Goal: Information Seeking & Learning: Learn about a topic

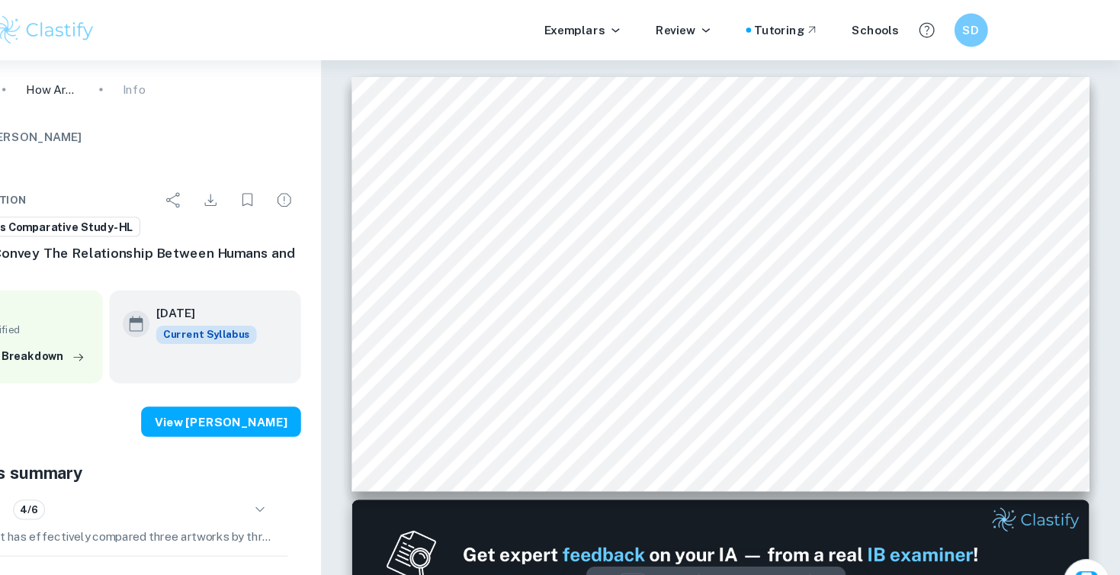
click at [587, 371] on span "relationship and impact of humans on nature" at bounding box center [639, 367] width 222 height 10
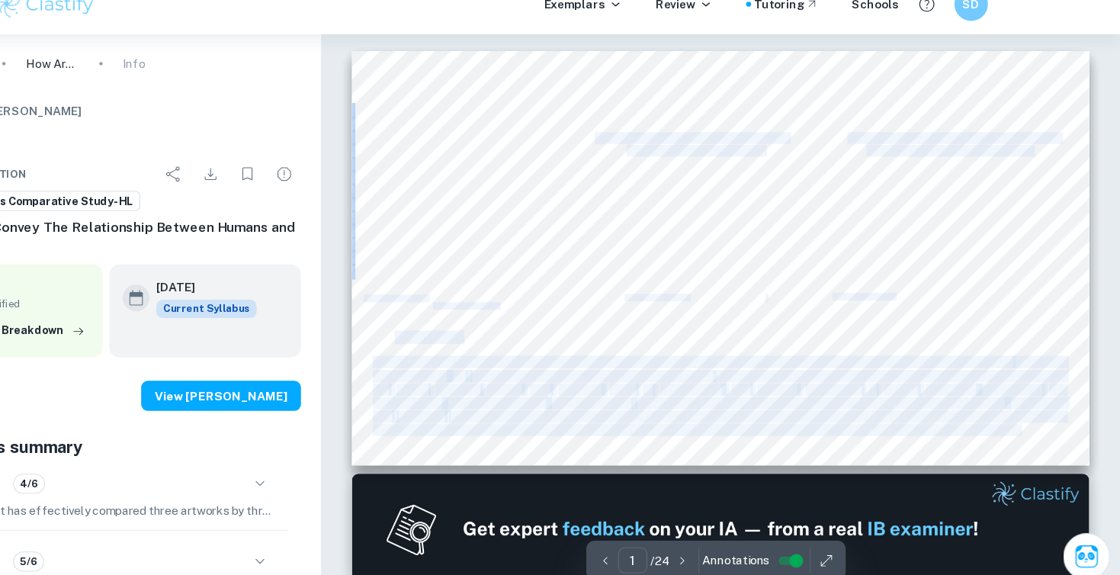
drag, startPoint x: 442, startPoint y: 354, endPoint x: 1043, endPoint y: 419, distance: 604.6
click at [1043, 419] on div "“ Skyscraper” (The Bruges Whale) sculpture, StudioKCA, 2018. 11.5 meters tall C…" at bounding box center [756, 259] width 672 height 378
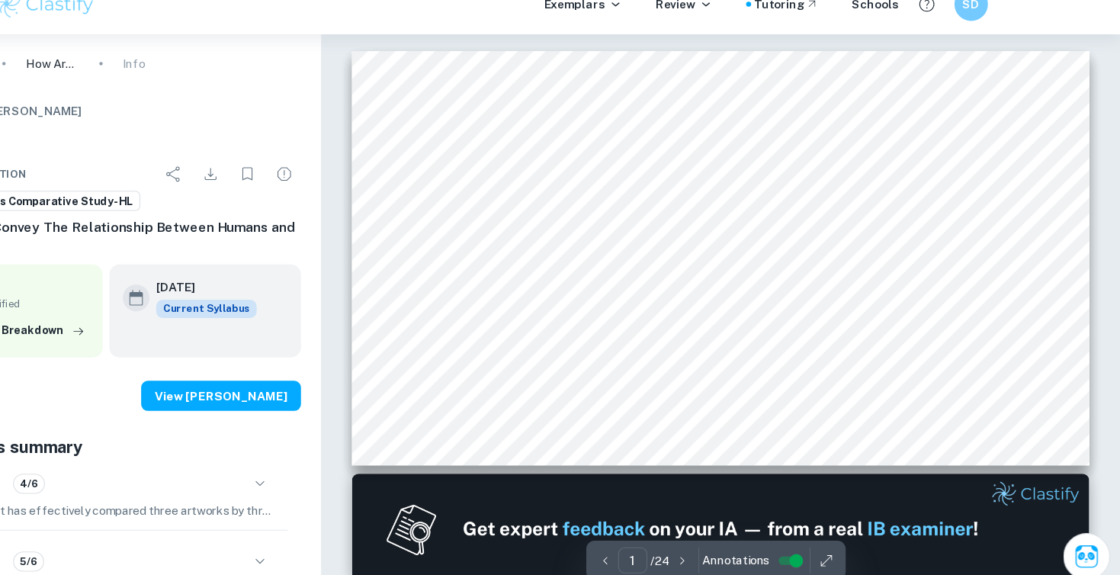
click at [691, 359] on div "“ Skyscraper” (The Bruges Whale) sculpture, StudioKCA, 2018. 11.5 meters tall C…" at bounding box center [756, 259] width 672 height 378
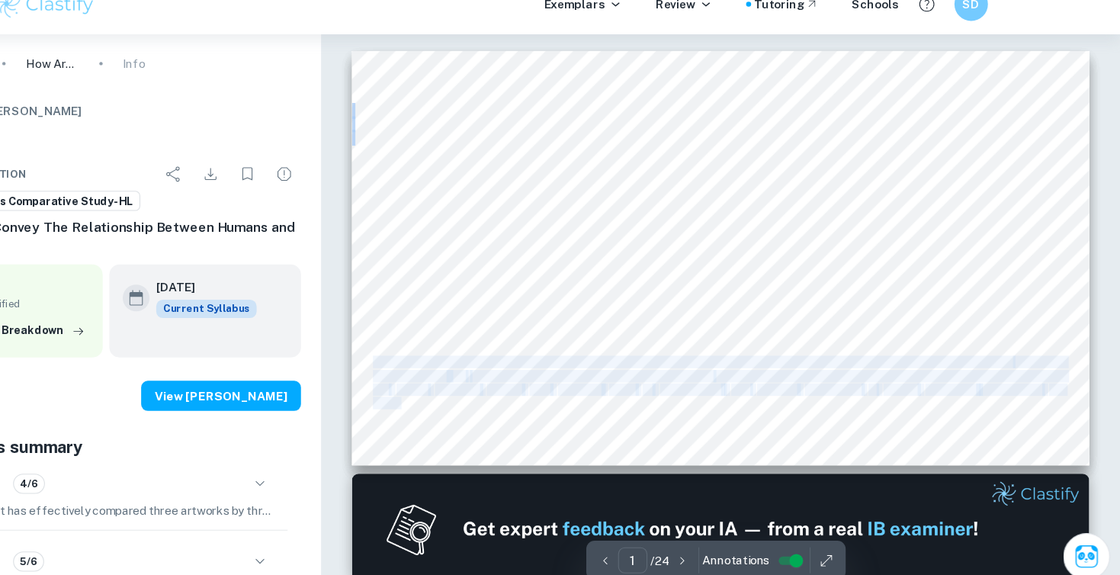
drag, startPoint x: 439, startPoint y: 350, endPoint x: 464, endPoint y: 388, distance: 45.7
click at [464, 388] on div "“ Skyscraper” (The Bruges Whale) sculpture, StudioKCA, 2018. 11.5 meters tall C…" at bounding box center [756, 259] width 672 height 378
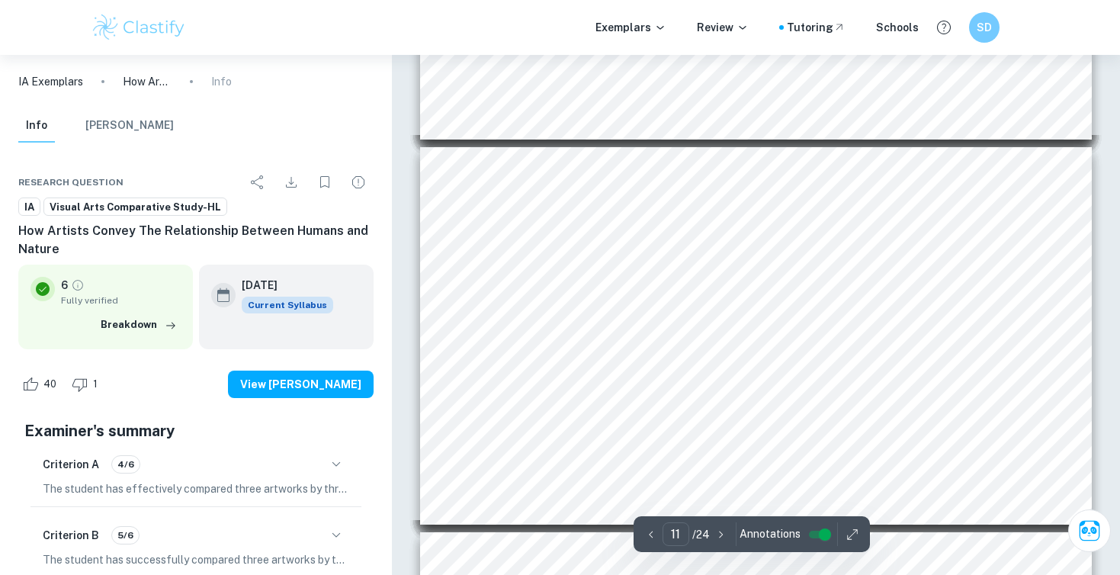
scroll to position [3960, 0]
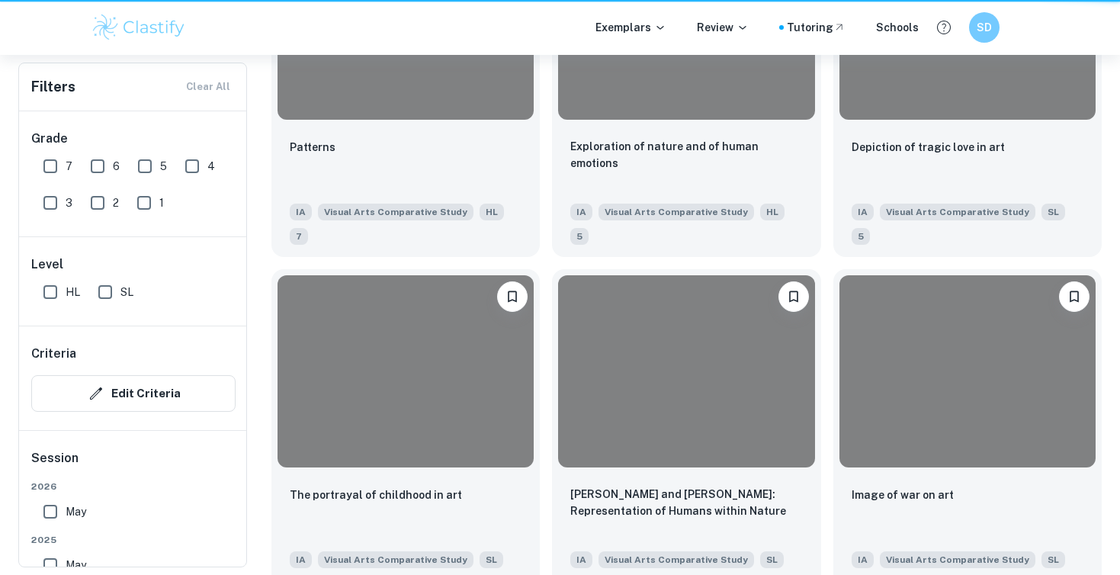
scroll to position [1274, 0]
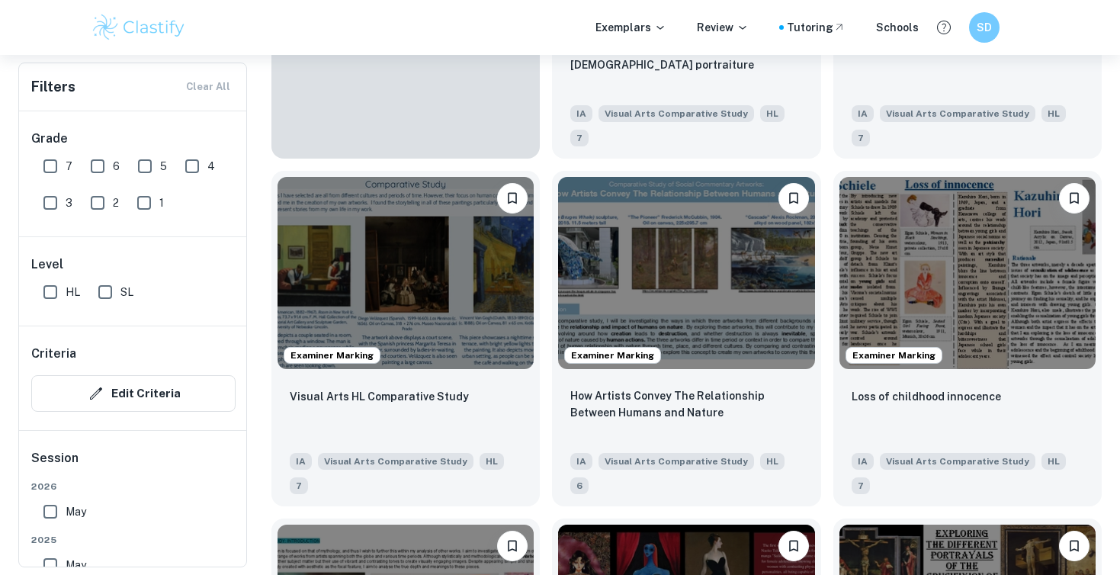
click at [545, 258] on div "Examiner Marking How Artists Convey The Relationship Between Humans and Nature …" at bounding box center [680, 333] width 281 height 348
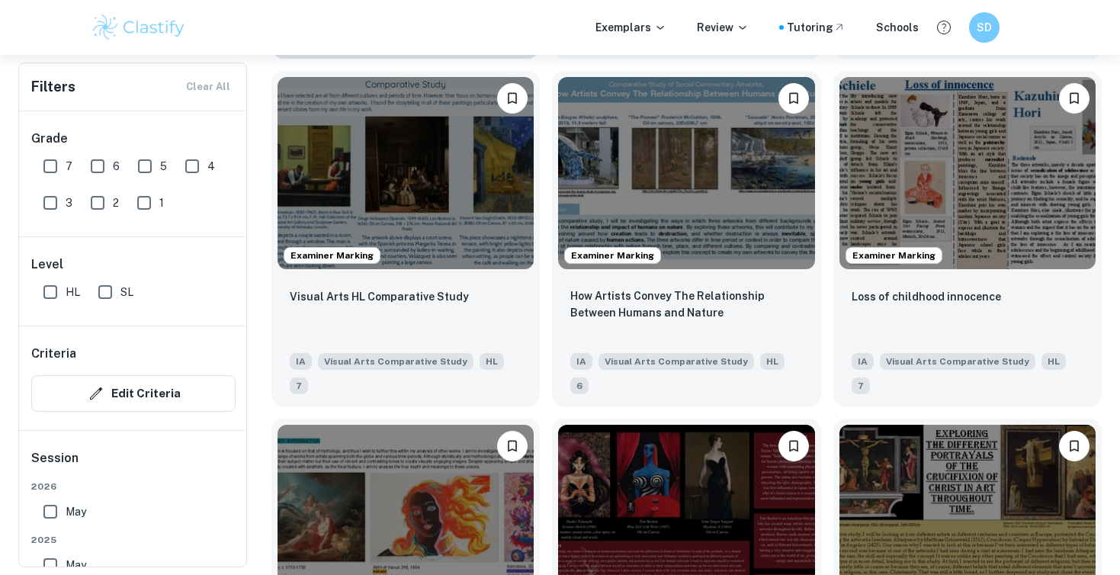
scroll to position [1377, 0]
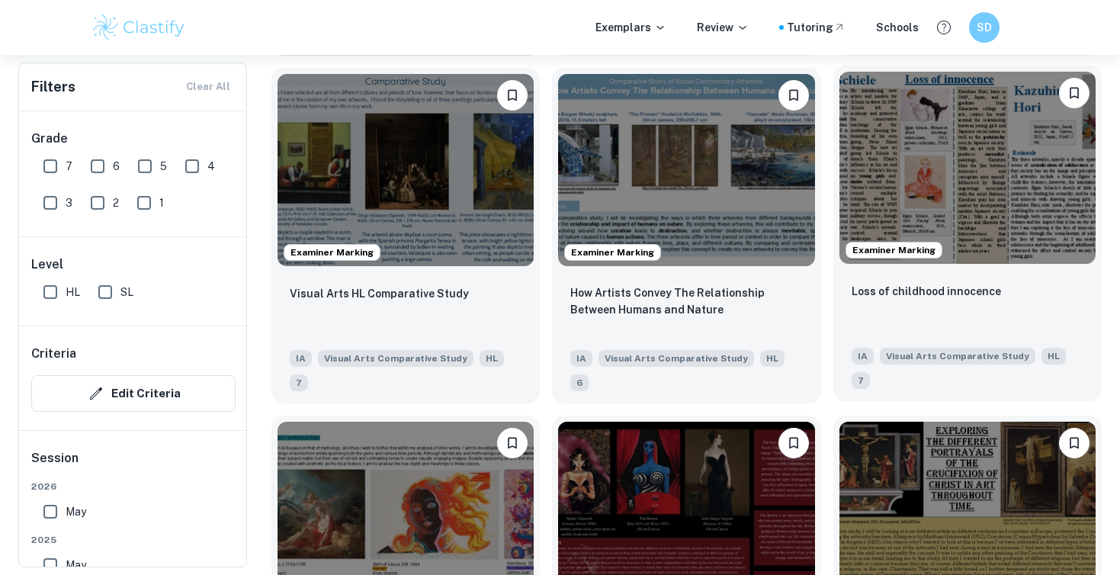
click at [905, 184] on img at bounding box center [968, 168] width 256 height 192
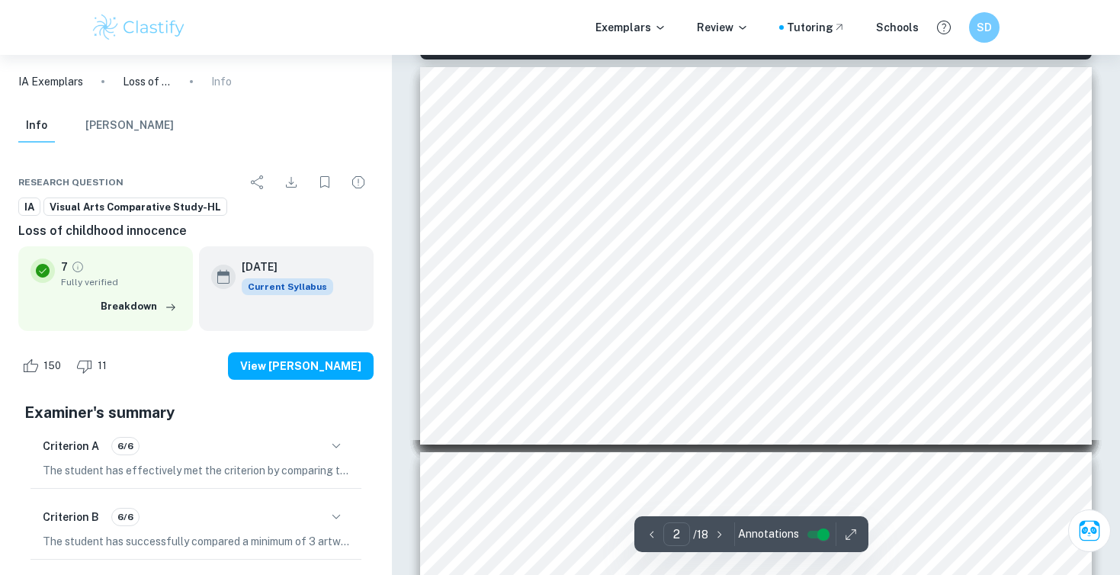
scroll to position [493, 0]
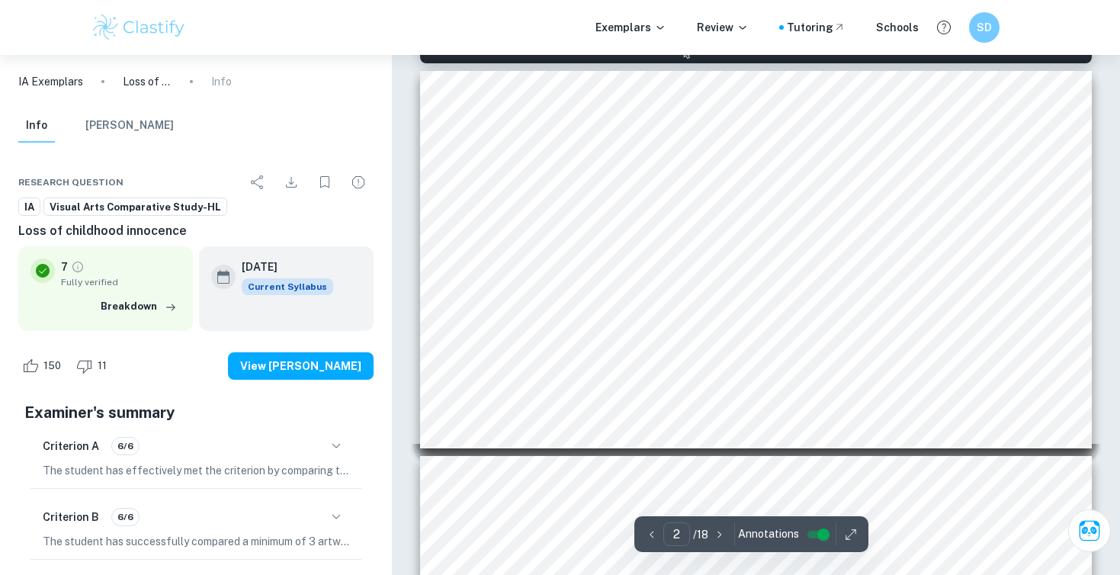
click at [457, 271] on span "large doe eyes and" at bounding box center [456, 269] width 69 height 9
drag, startPoint x: 455, startPoint y: 270, endPoint x: 453, endPoint y: 294, distance: 23.7
click at [454, 296] on div "Egon Schiele Composition & Pose The “Seated Girl Facing Front” is an artwork of…" at bounding box center [756, 260] width 672 height 378
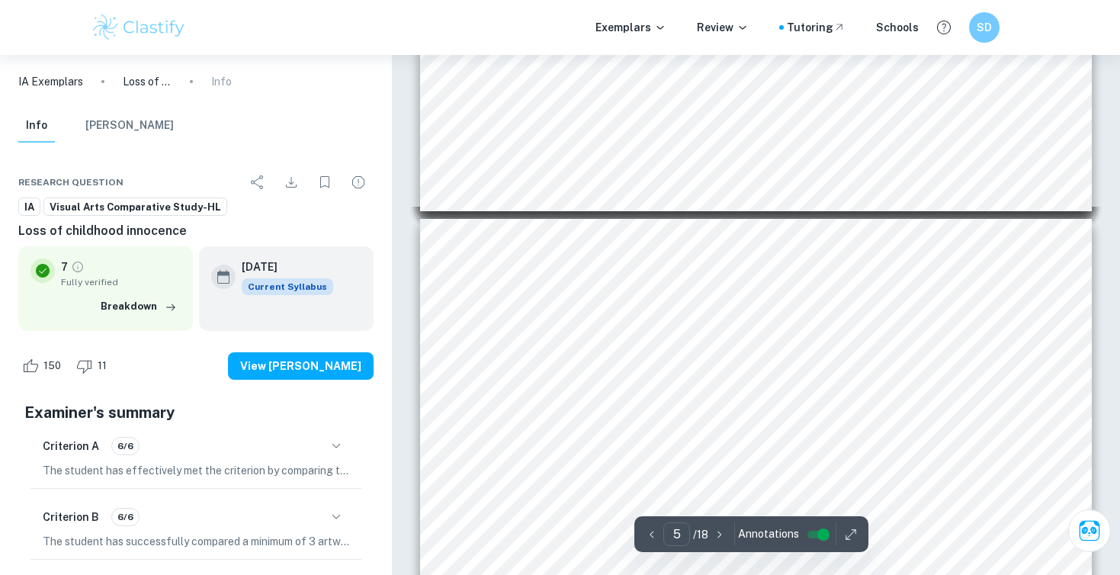
scroll to position [1475, 0]
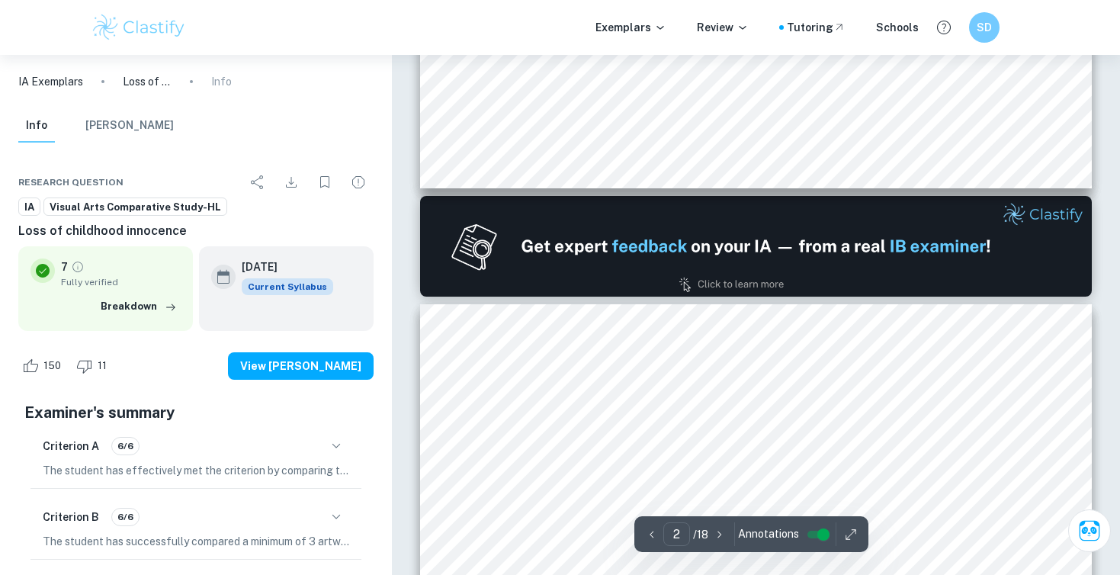
type input "1"
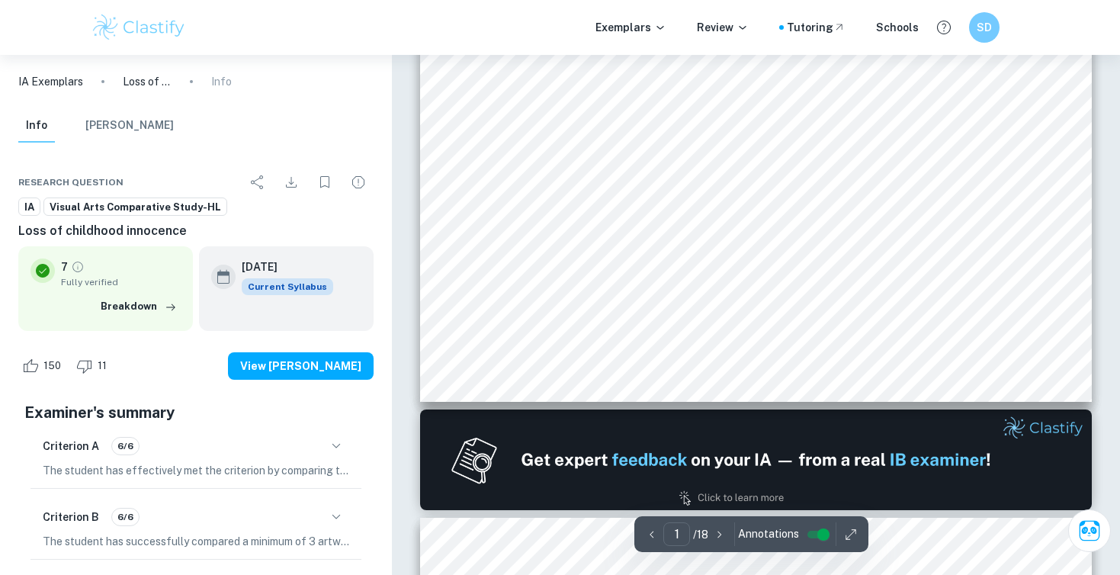
scroll to position [0, 0]
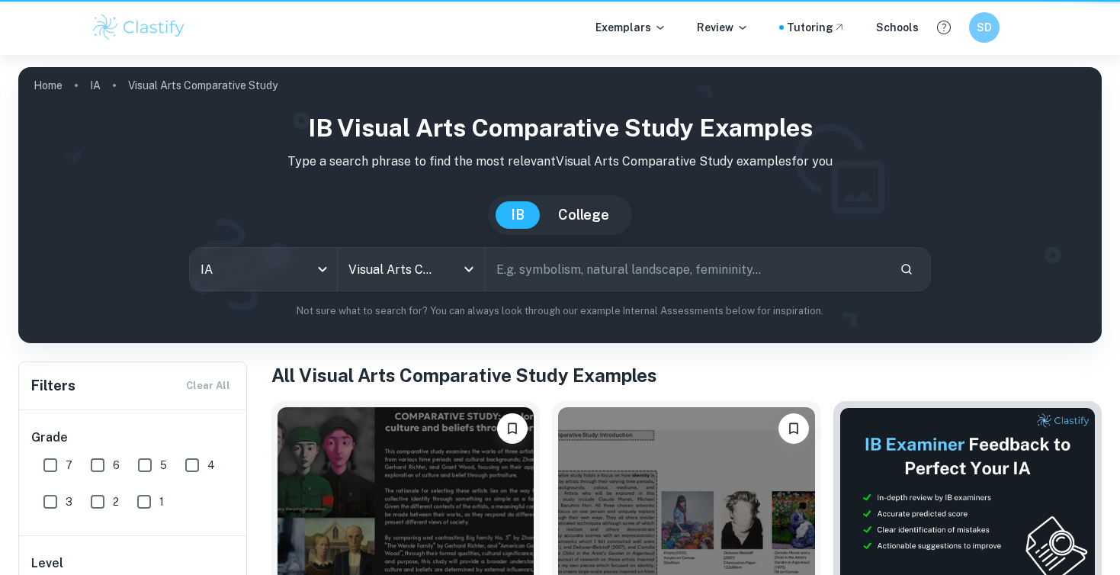
scroll to position [1377, 0]
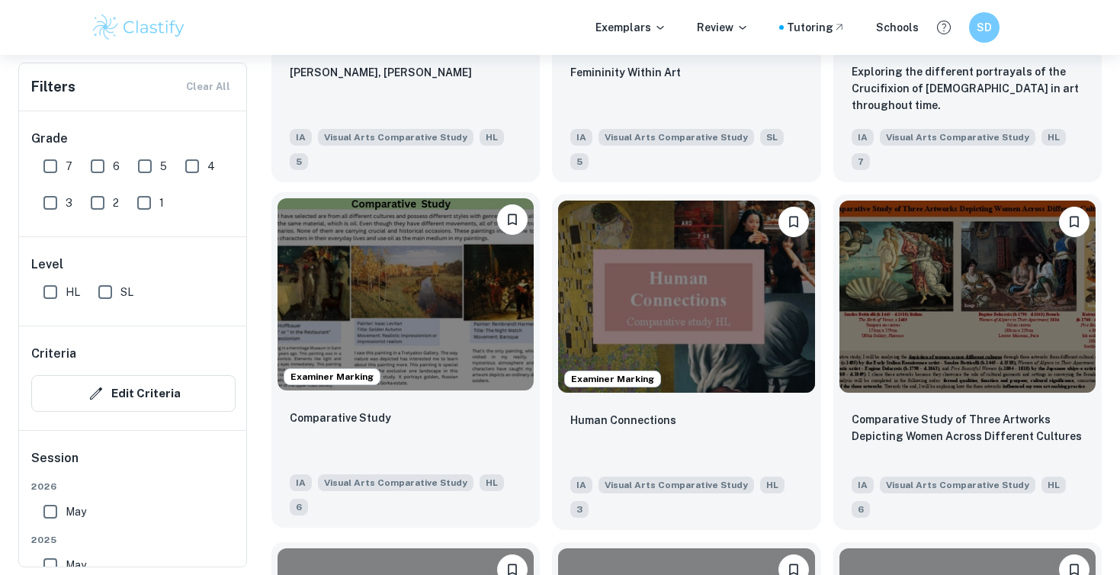
scroll to position [1947, 0]
click at [381, 290] on img at bounding box center [406, 294] width 256 height 192
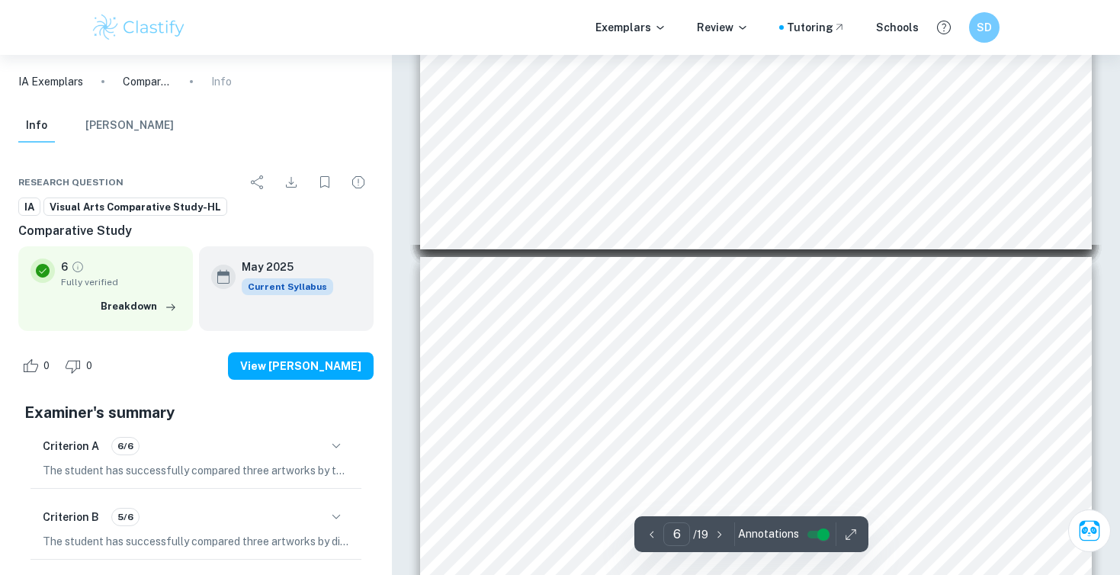
scroll to position [1903, 0]
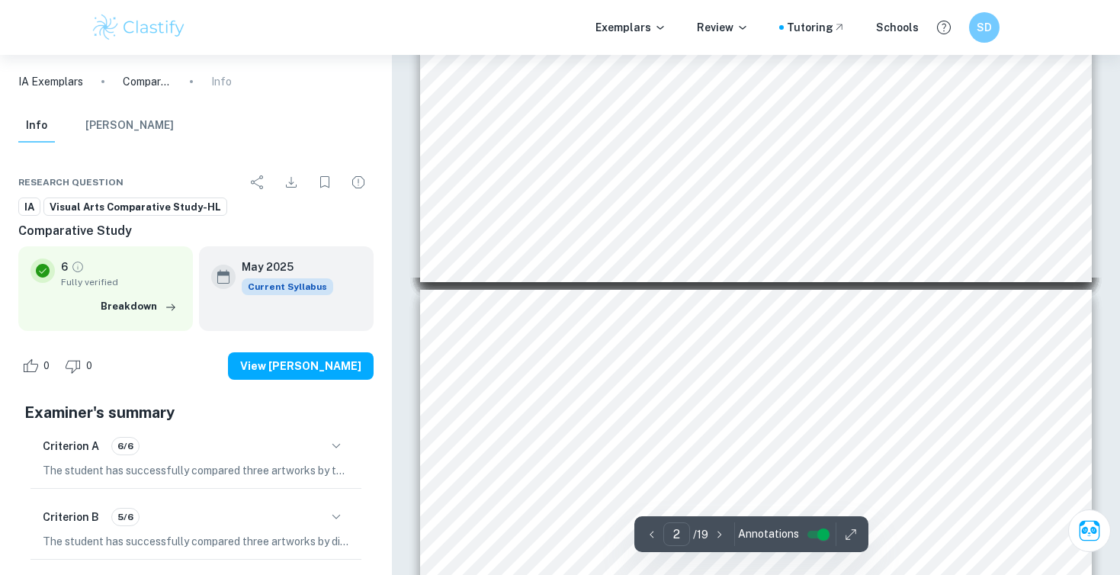
type input "3"
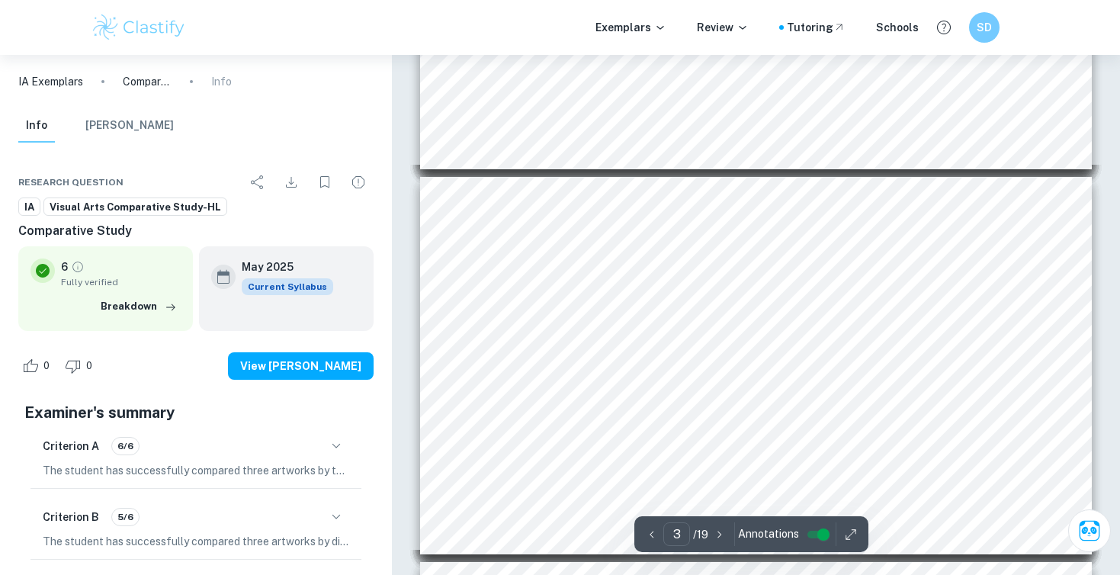
scroll to position [808, 0]
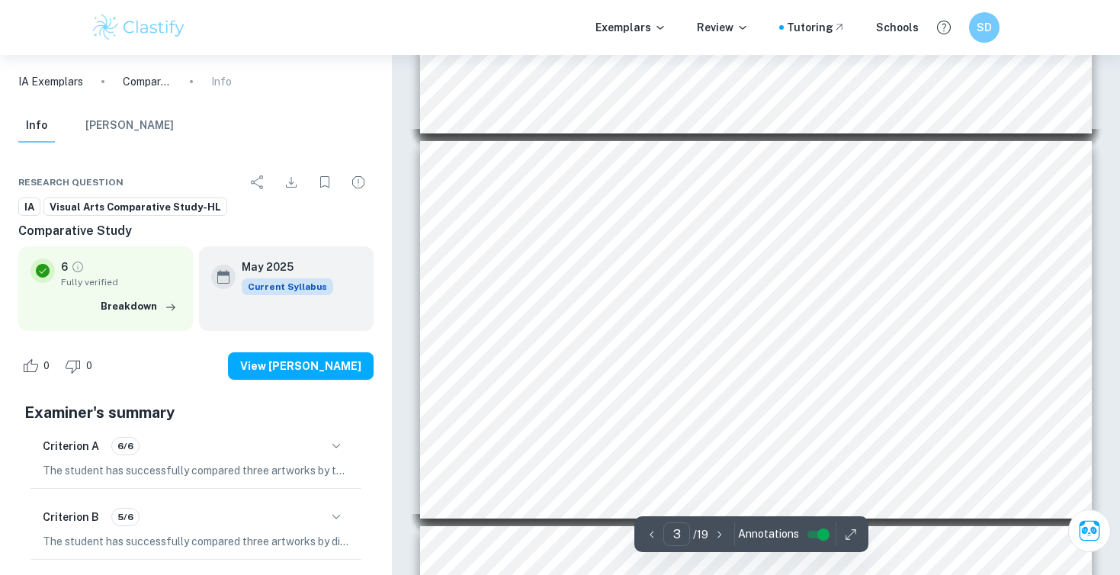
drag, startPoint x: 426, startPoint y: 153, endPoint x: 661, endPoint y: 158, distance: 235.7
click at [661, 158] on span "In The Restaurant in 1907, Charles Hoffbauer- Interpretation of Function and Pu…" at bounding box center [746, 153] width 644 height 15
drag, startPoint x: 661, startPoint y: 158, endPoint x: 590, endPoint y: 153, distance: 71.8
click at [590, 153] on span "In The Restaurant in 1907, Charles Hoffbauer- Interpretation of Function and Pu…" at bounding box center [746, 153] width 644 height 15
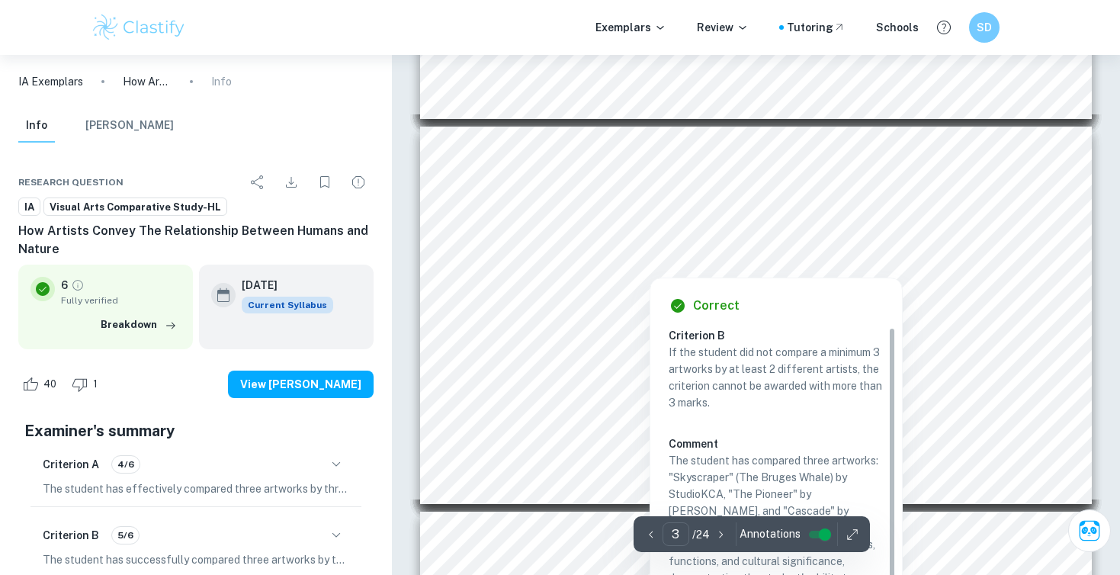
scroll to position [799, 0]
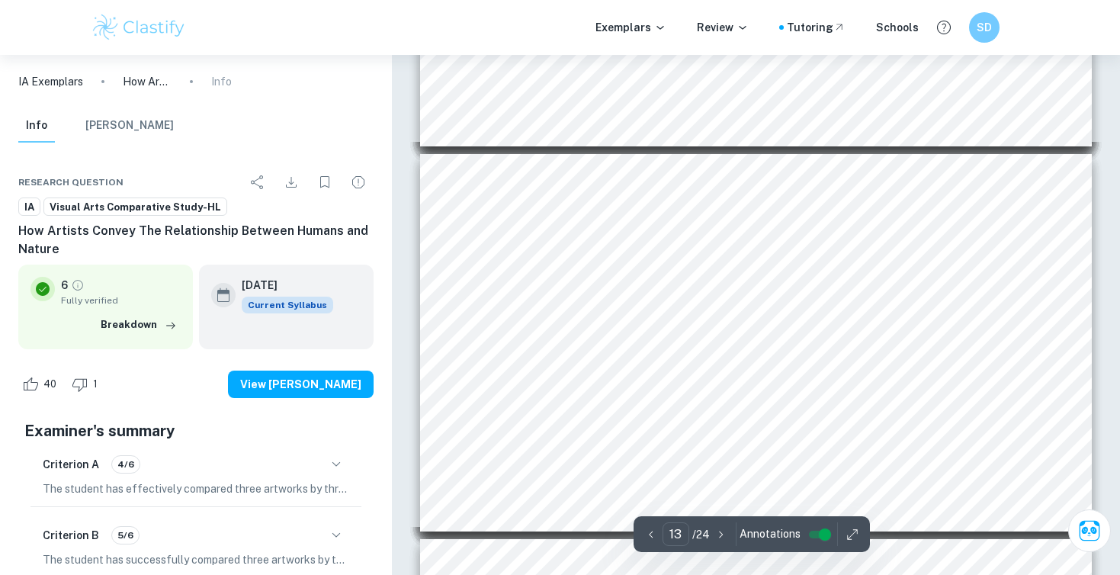
scroll to position [4649, 0]
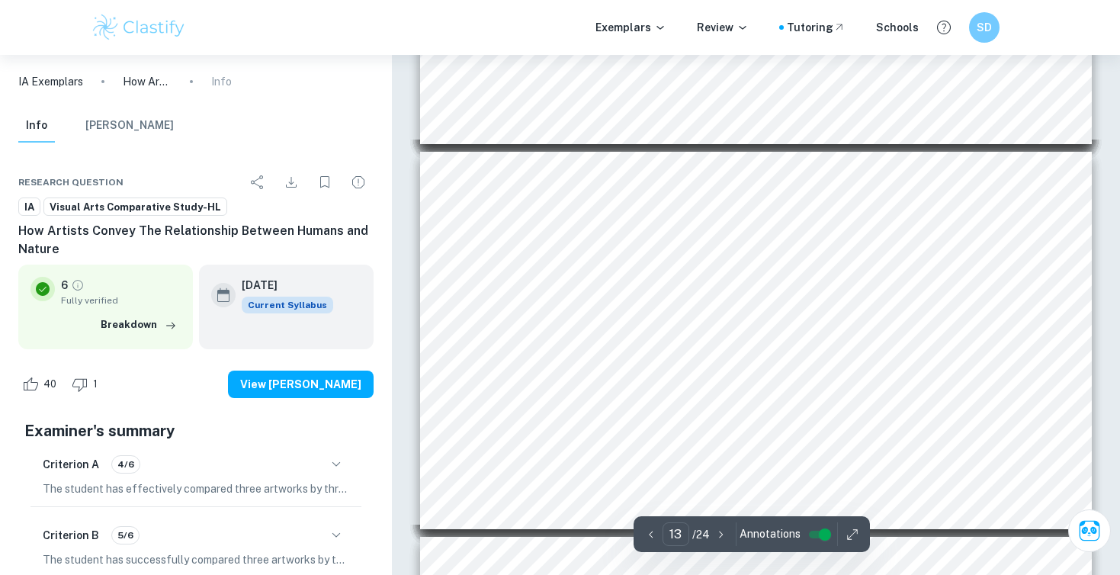
click at [403, 290] on div "Correct Criterion A If the student did not compare a minimum of 3 artworks by a…" at bounding box center [756, 93] width 728 height 9375
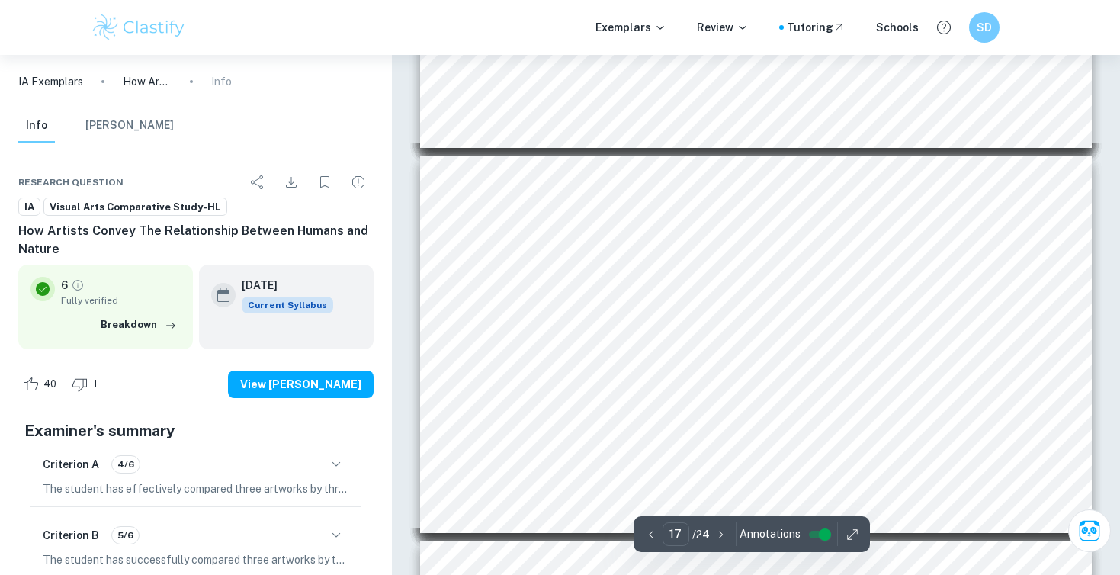
scroll to position [6274, 0]
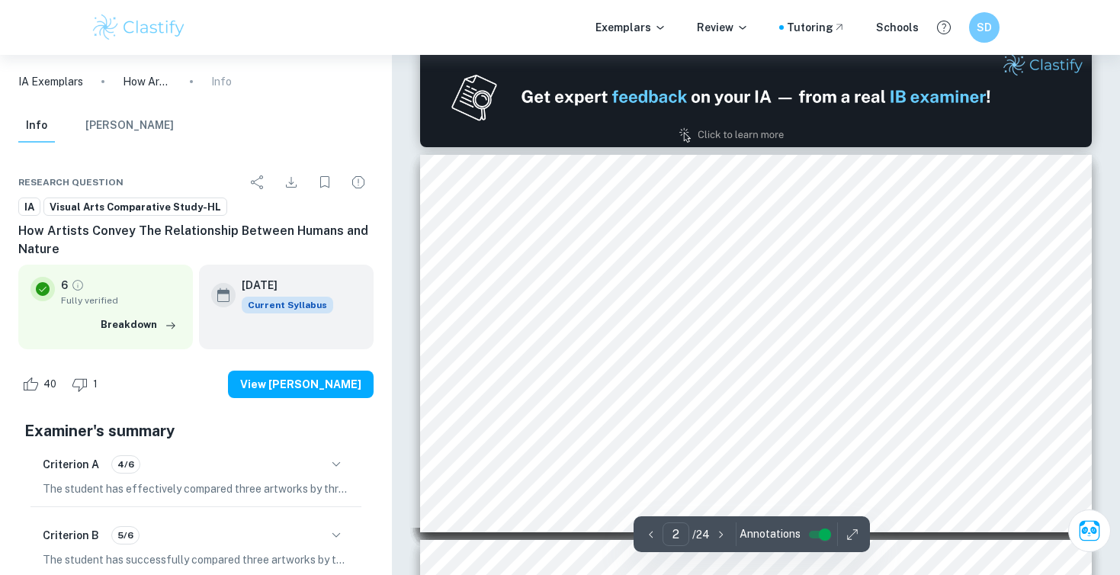
type input "1"
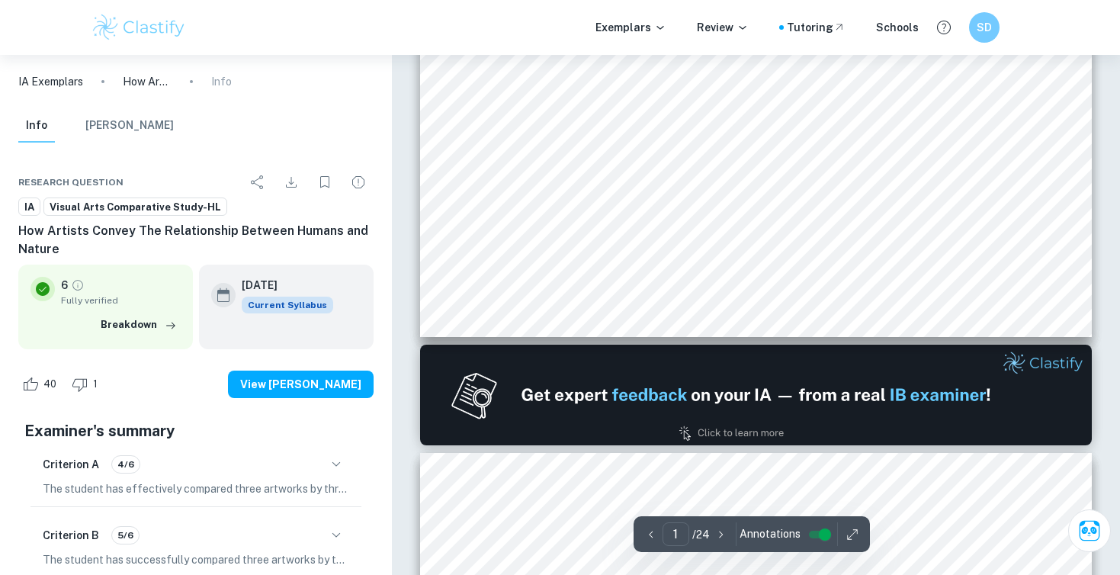
scroll to position [0, 0]
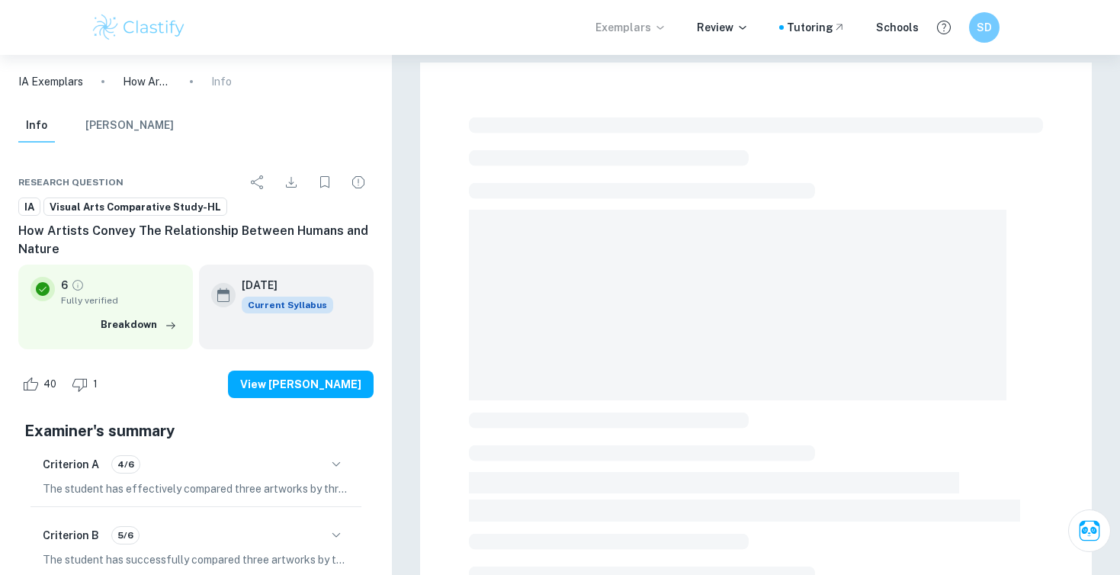
click at [653, 22] on p "Exemplars" at bounding box center [631, 27] width 71 height 17
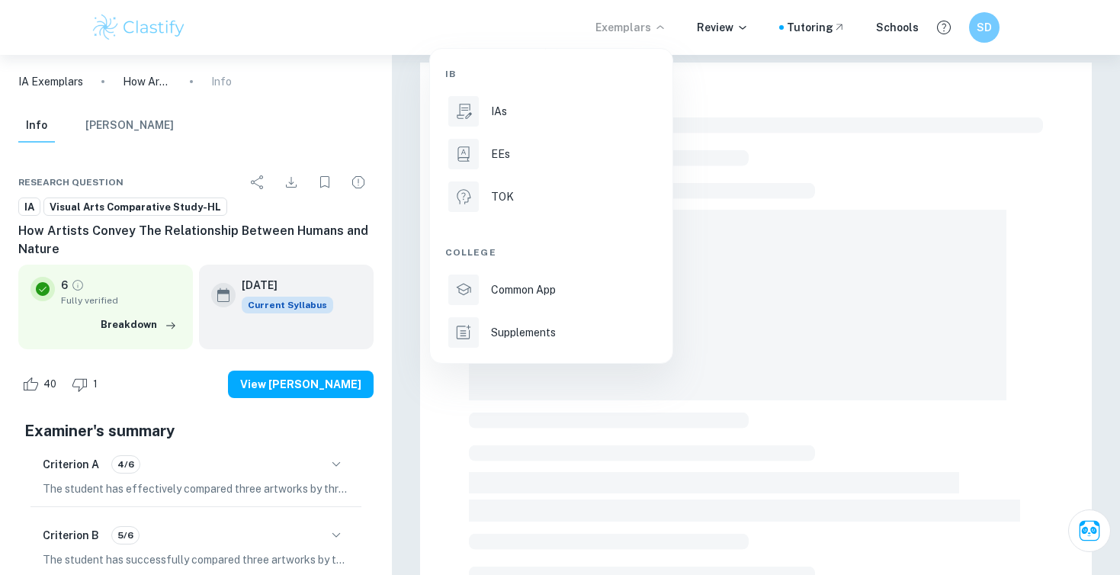
click at [155, 25] on div at bounding box center [560, 287] width 1120 height 575
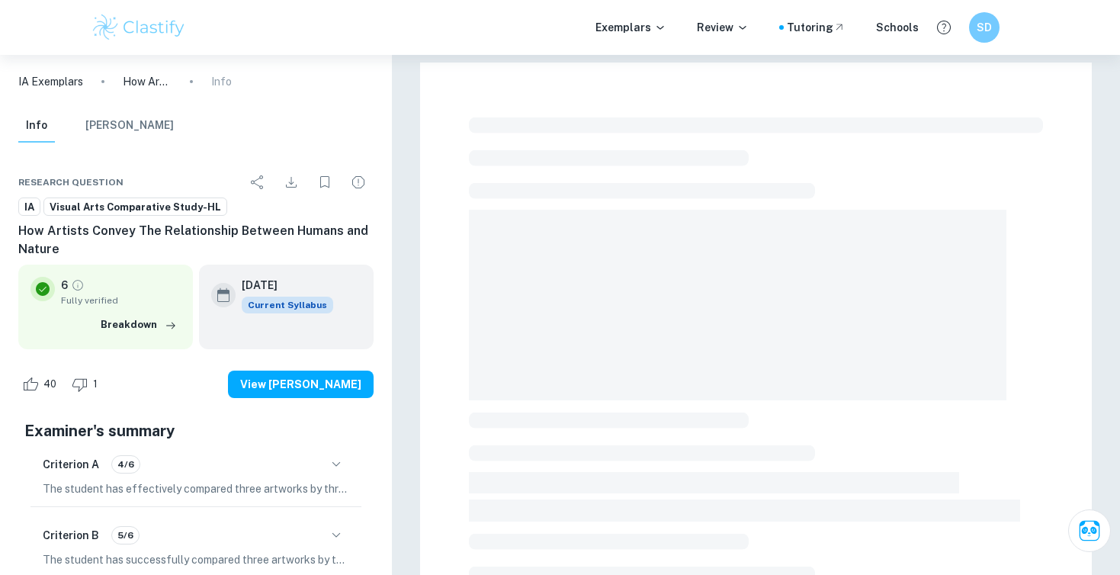
click at [158, 29] on img at bounding box center [139, 27] width 97 height 31
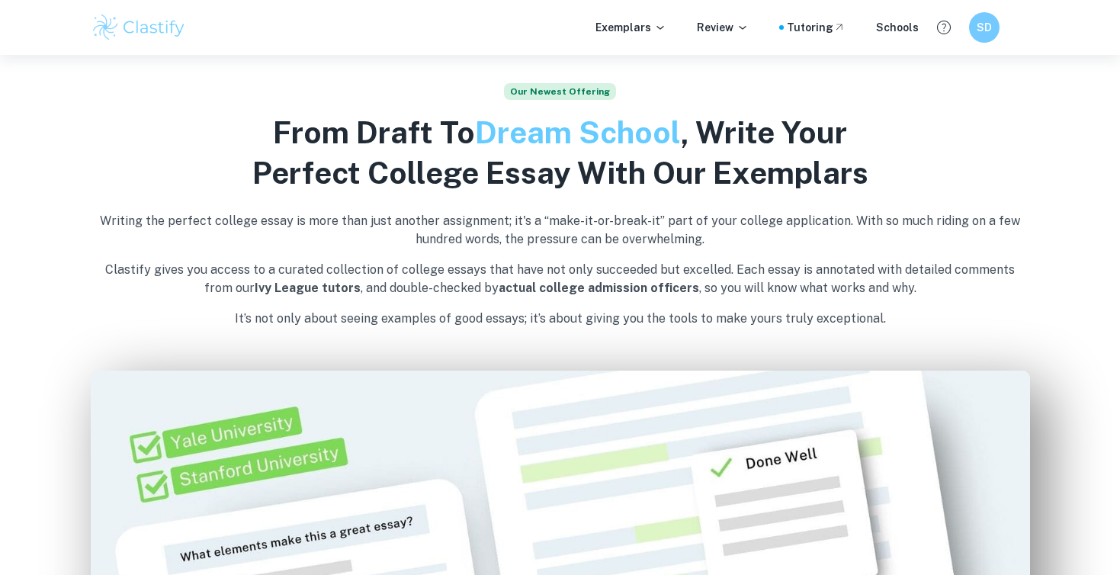
scroll to position [791, 0]
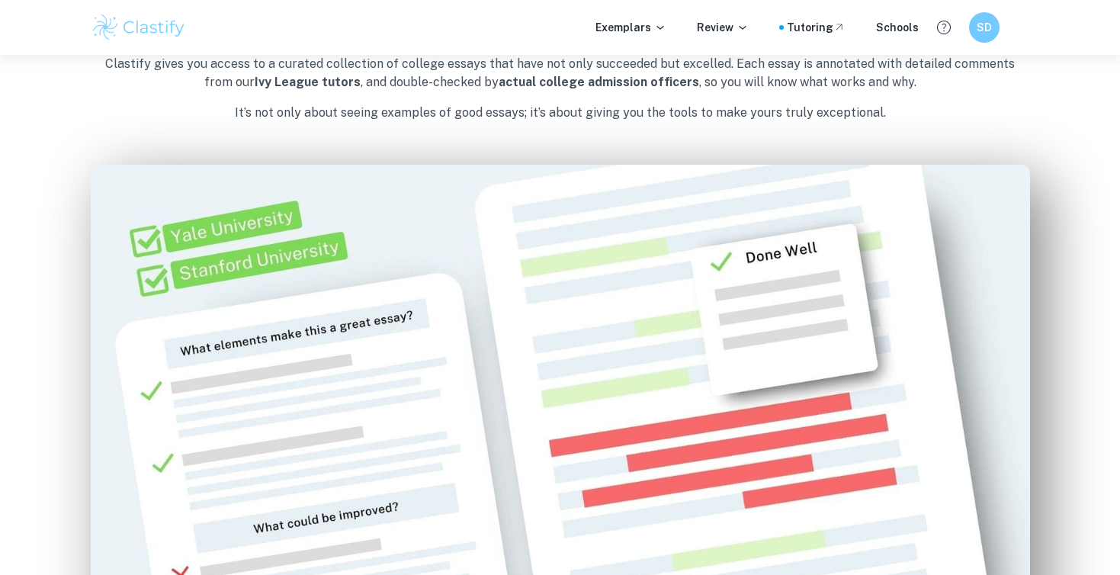
click at [683, 25] on div "Exemplars Review Tutoring Schools" at bounding box center [757, 27] width 323 height 17
click at [666, 25] on icon at bounding box center [660, 27] width 12 height 12
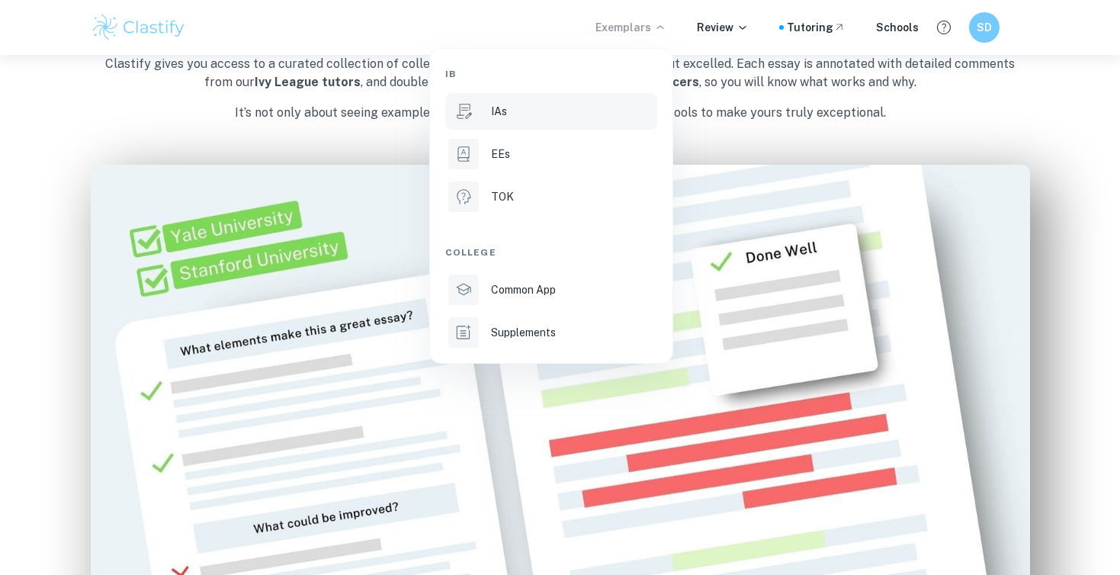
click at [505, 120] on li "IAs" at bounding box center [551, 111] width 212 height 37
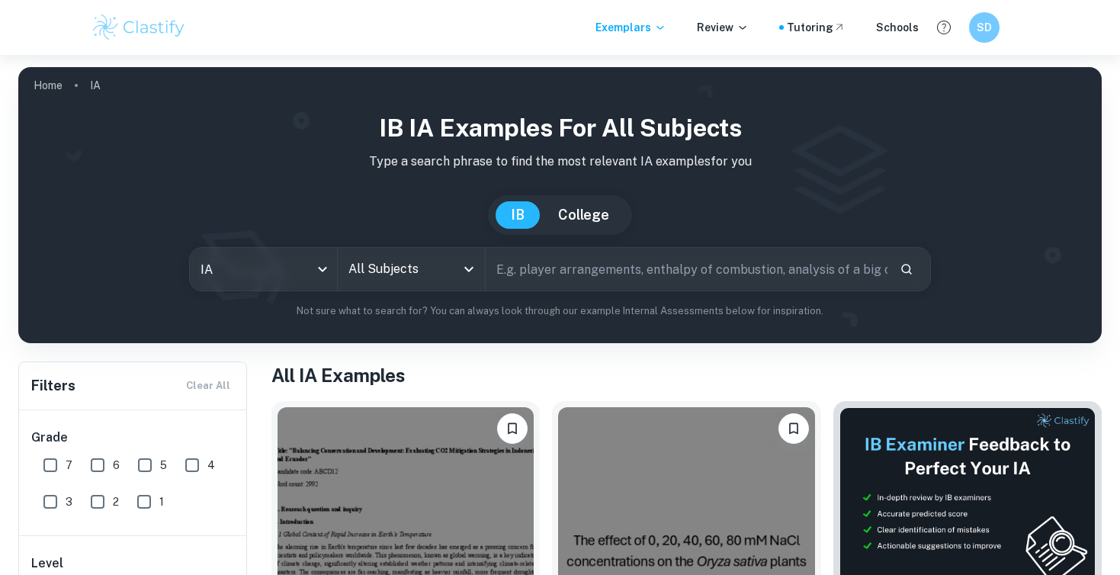
click at [355, 269] on input "All Subjects" at bounding box center [400, 269] width 111 height 29
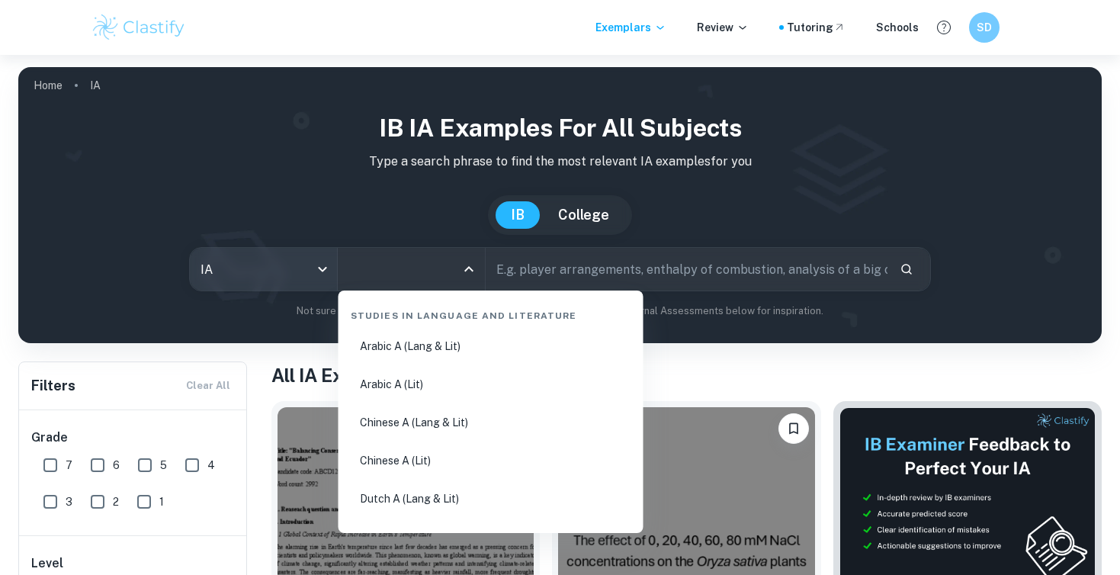
click at [327, 271] on body "We value your privacy We use cookies to enhance your browsing experience, serve…" at bounding box center [560, 342] width 1120 height 575
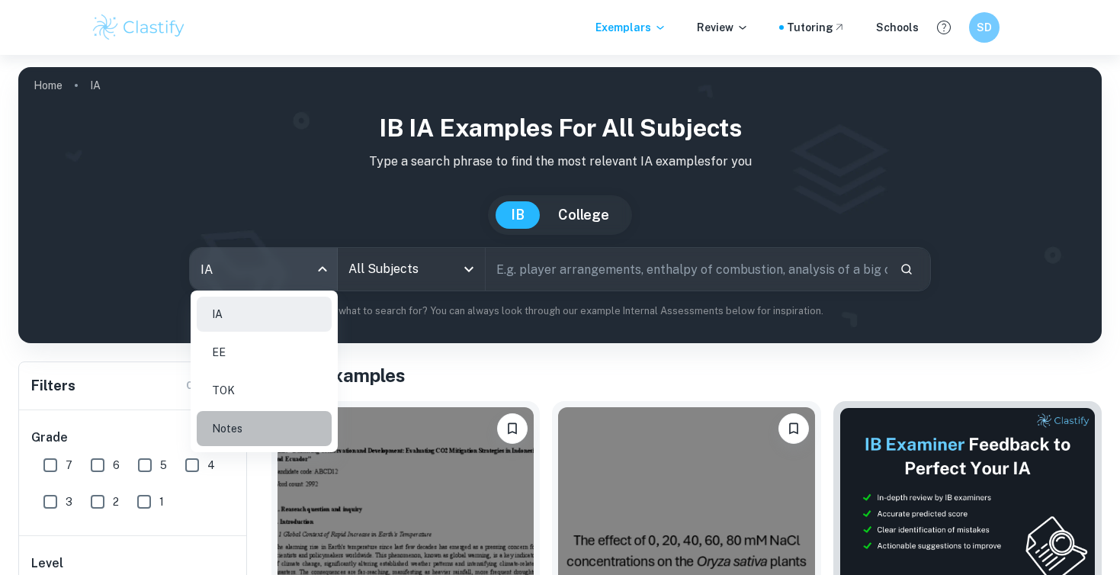
click at [271, 431] on li "Notes" at bounding box center [264, 428] width 135 height 35
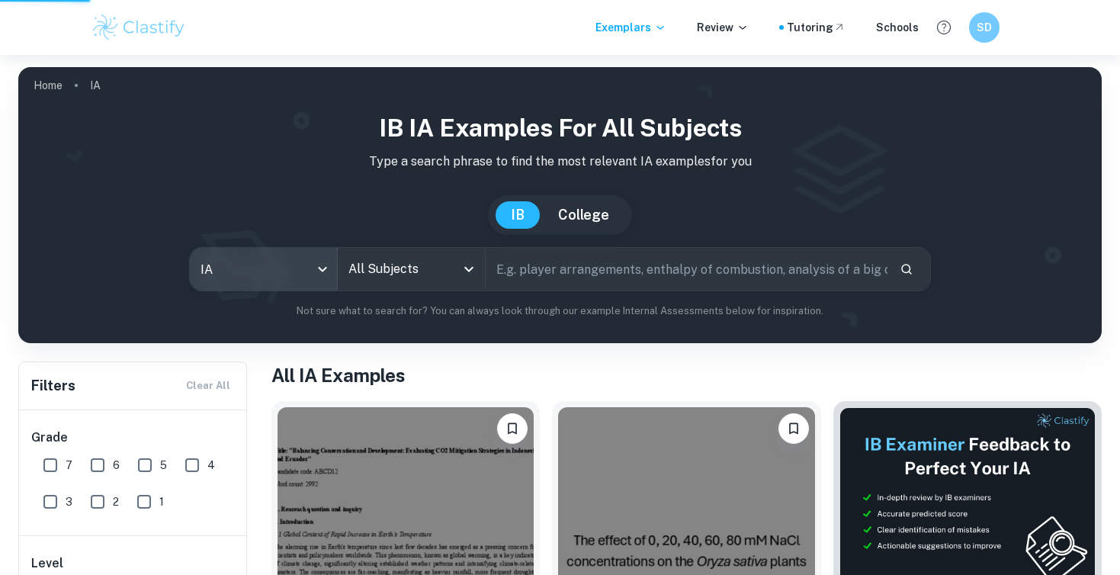
type input "notes"
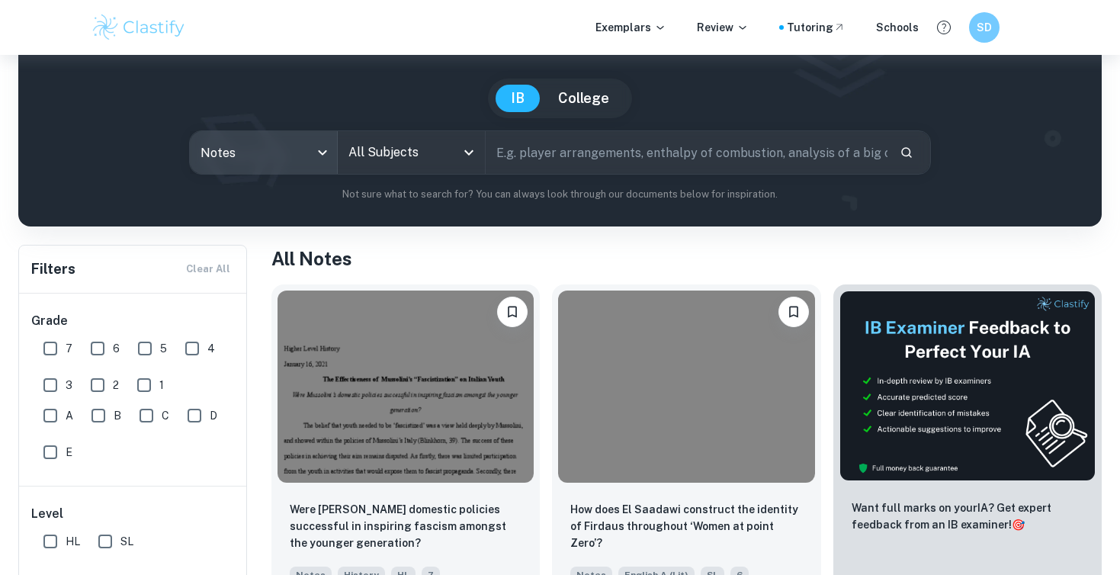
scroll to position [121, 0]
